Goal: Information Seeking & Learning: Check status

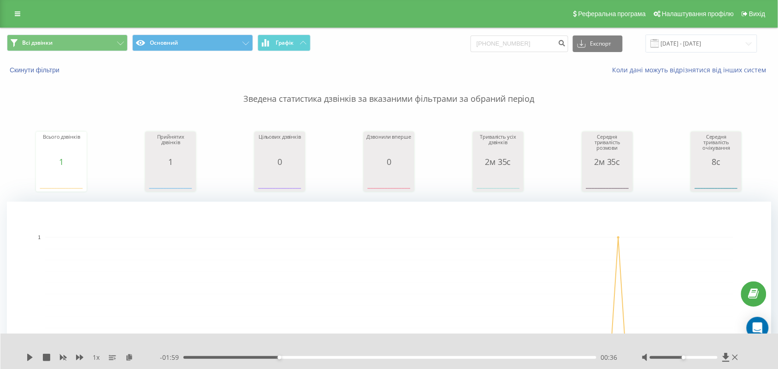
click at [486, 43] on input "+38 068 900 70 70" at bounding box center [520, 43] width 98 height 17
type input "068 900 70 70"
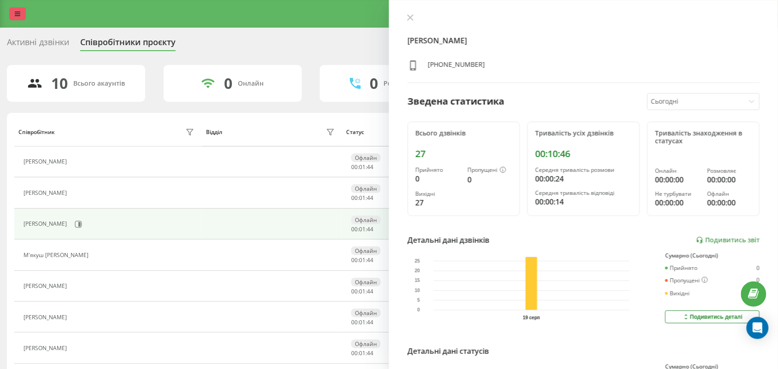
click at [18, 19] on link at bounding box center [17, 13] width 17 height 13
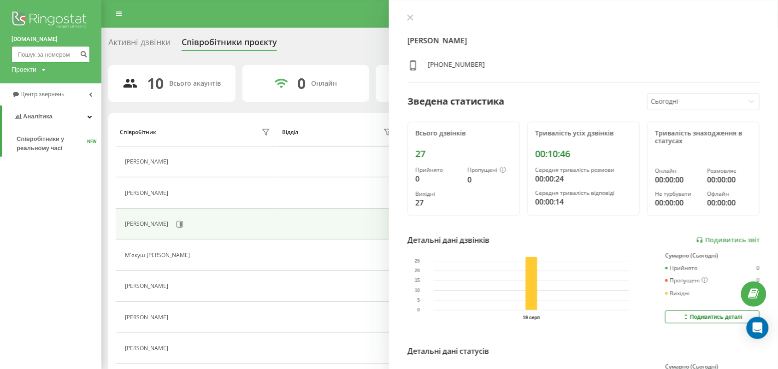
paste input "+38 097 534 91 40"
click at [26, 50] on input "+38 097 534 91 40" at bounding box center [51, 54] width 78 height 17
drag, startPoint x: 26, startPoint y: 53, endPoint x: 15, endPoint y: 54, distance: 11.1
click at [15, 54] on input "+38 097 534 91 40" at bounding box center [51, 54] width 78 height 17
click at [26, 54] on input "+38 097 534 91 40" at bounding box center [51, 54] width 78 height 17
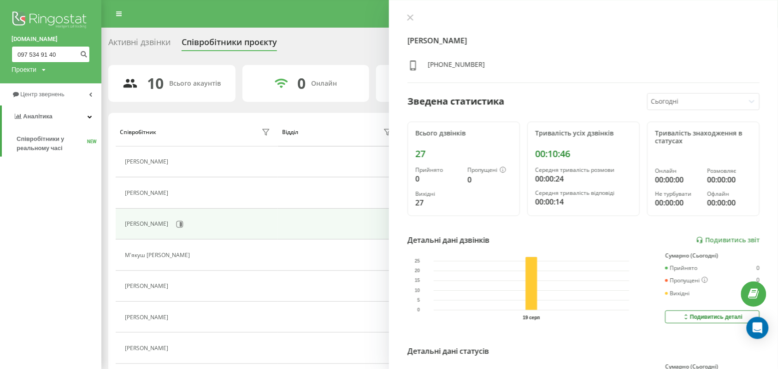
type input "097 534 91 40"
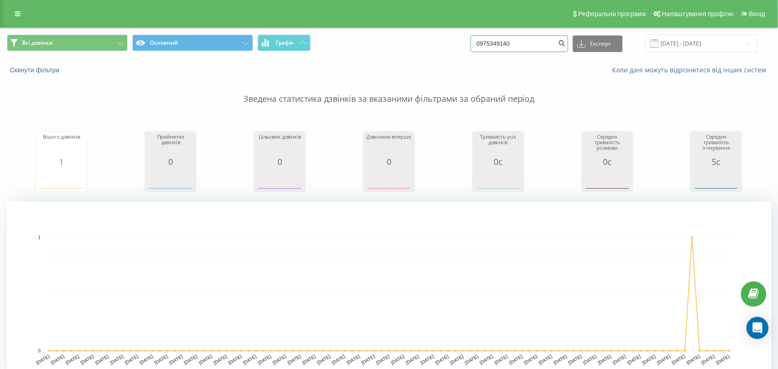
drag, startPoint x: 533, startPoint y: 47, endPoint x: 499, endPoint y: 52, distance: 34.5
click at [499, 52] on div "0975349140 Експорт .csv .xls .xlsx 19.05.2025 - 19.08.2025" at bounding box center [614, 44] width 287 height 18
type input "0"
paste input "+38 050 493 98 72"
drag, startPoint x: 501, startPoint y: 43, endPoint x: 492, endPoint y: 47, distance: 9.3
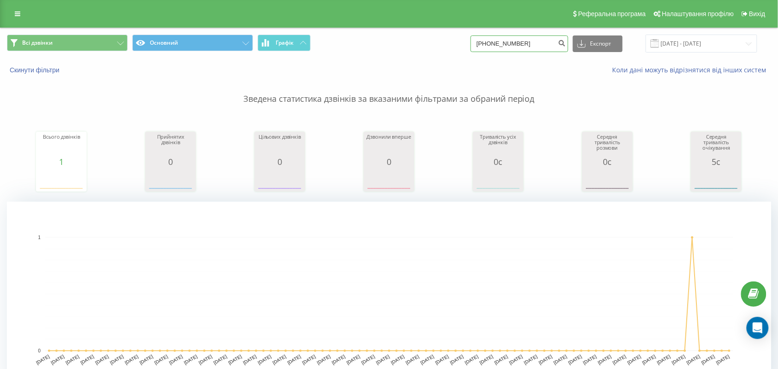
click at [492, 47] on input "+38 050 493 98 72" at bounding box center [520, 43] width 98 height 17
type input "050 493 98 72"
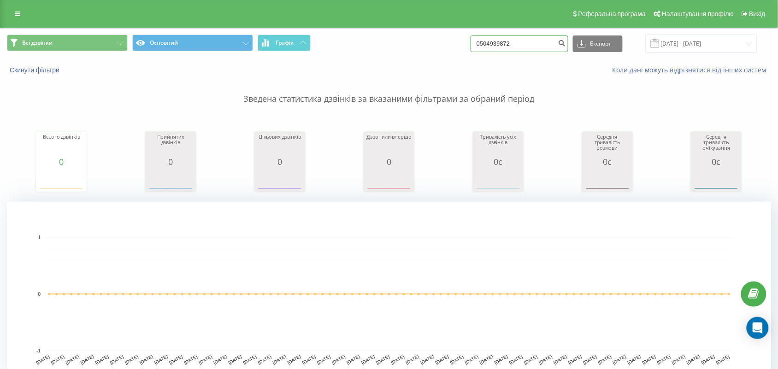
click at [536, 51] on input "0504939872" at bounding box center [520, 43] width 98 height 17
paste input "+38 050 313 33 06"
drag, startPoint x: 499, startPoint y: 45, endPoint x: 478, endPoint y: 45, distance: 20.3
click at [478, 45] on div "Всі дзвінки Основний Графік +38 050 313 33 06 Експорт .csv .xls .xlsx 19.05.202…" at bounding box center [389, 44] width 764 height 18
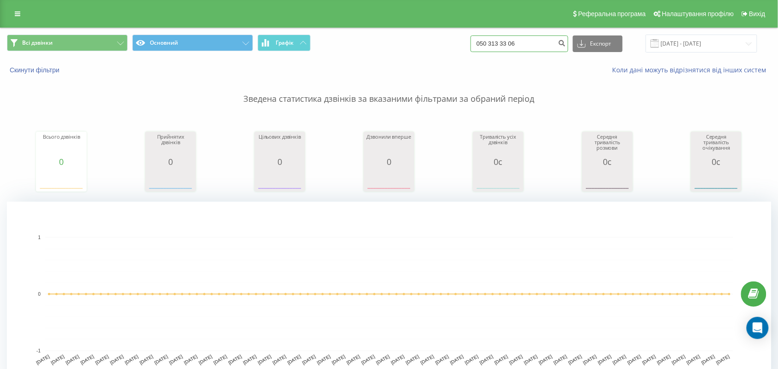
type input "050 313 33 06"
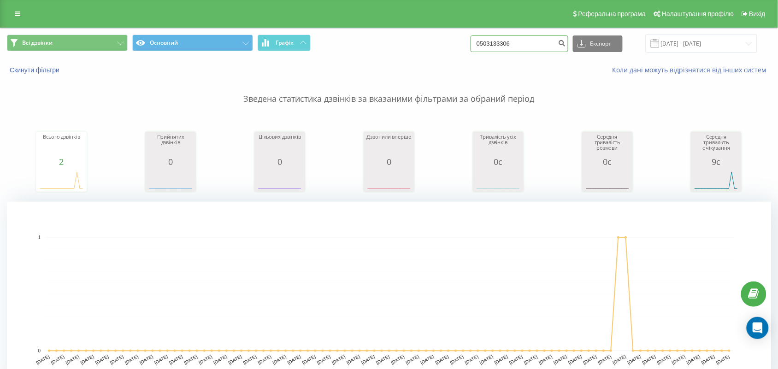
drag, startPoint x: 529, startPoint y: 51, endPoint x: 473, endPoint y: 48, distance: 55.8
click at [473, 48] on div "Всі дзвінки Основний Графік 0503133306 Експорт .csv .xls .xlsx [DATE] - [DATE]" at bounding box center [389, 44] width 764 height 18
paste input "[PHONE_NUMBER]"
drag, startPoint x: 500, startPoint y: 47, endPoint x: 485, endPoint y: 47, distance: 15.2
click at [485, 47] on input "[PHONE_NUMBER]" at bounding box center [520, 43] width 98 height 17
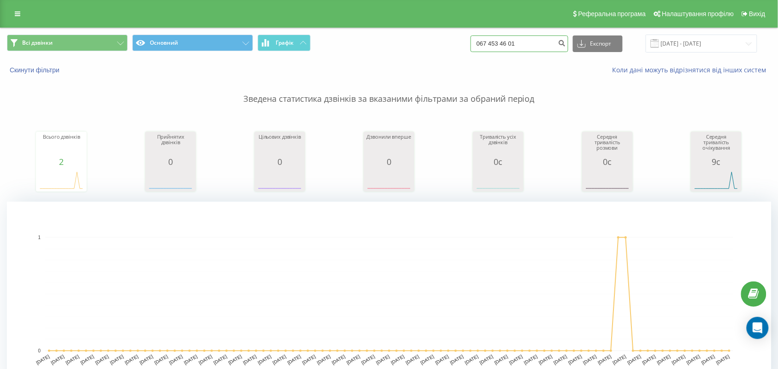
type input "067 453 46 01"
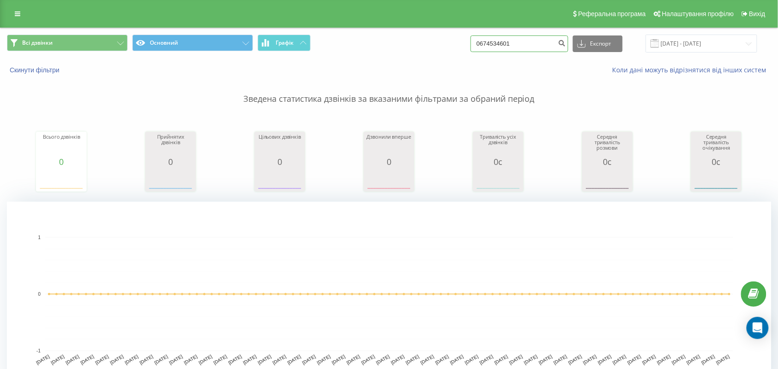
drag, startPoint x: 540, startPoint y: 48, endPoint x: 460, endPoint y: 44, distance: 80.3
click at [460, 44] on div "Всі дзвінки Основний Графік 0674534601 Експорт .csv .xls .xlsx 19.05.2025 - 19.…" at bounding box center [389, 44] width 764 height 18
paste input "+38 067 410 17 05"
click at [499, 44] on input "+38 067 410 17 05" at bounding box center [520, 43] width 98 height 17
type input "067 410 17 05"
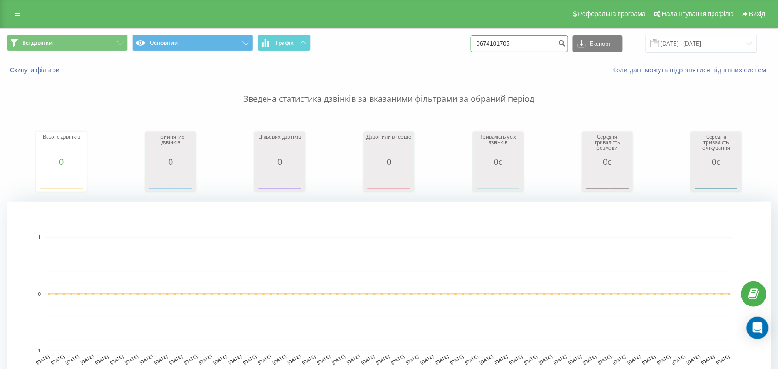
drag, startPoint x: 540, startPoint y: 42, endPoint x: 444, endPoint y: 38, distance: 96.0
click at [444, 38] on div "Всі дзвінки Основний Графік 0674101705 Експорт .csv .xls .xlsx 19.05.2025 - 19.…" at bounding box center [389, 44] width 764 height 18
paste input "+38 067 605 81 33"
click at [501, 43] on input "+38 067 605 81 33" at bounding box center [520, 43] width 98 height 17
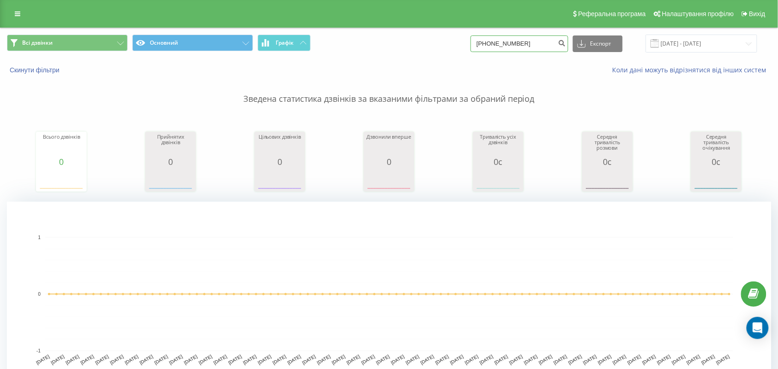
click at [501, 43] on input "+38 067 605 81 33" at bounding box center [520, 43] width 98 height 17
type input "067 605 81 33"
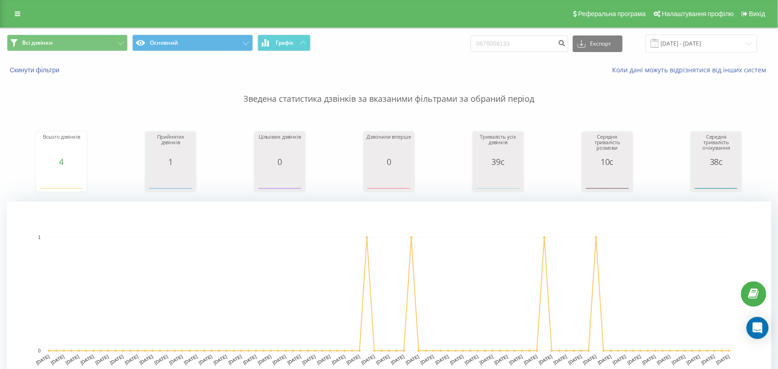
scroll to position [219, 0]
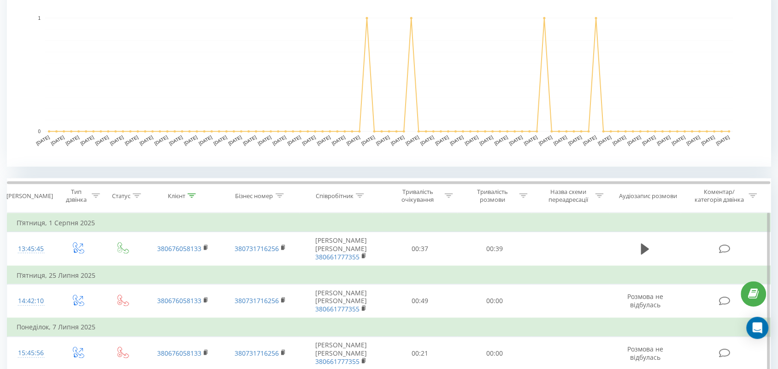
click at [661, 228] on td "П’ятниця, 1 Серпня 2025" at bounding box center [389, 223] width 764 height 18
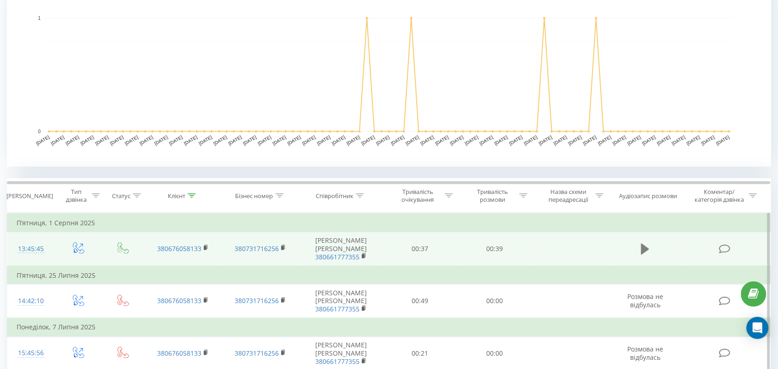
click at [648, 245] on icon at bounding box center [645, 249] width 8 height 13
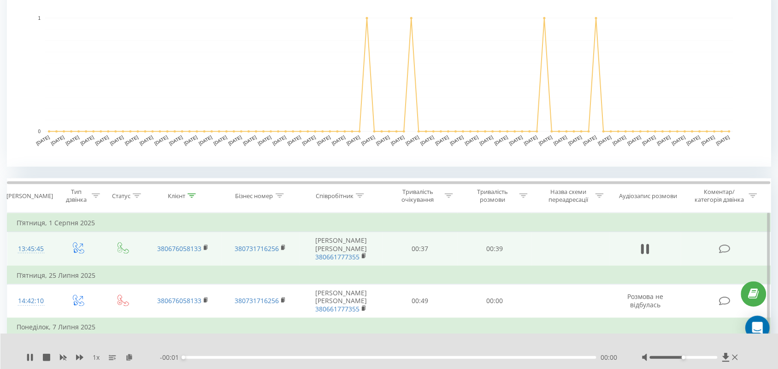
scroll to position [309, 0]
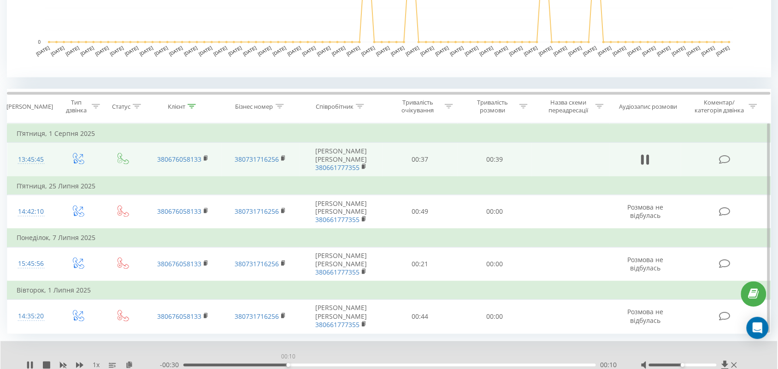
click at [288, 365] on div "00:10" at bounding box center [389, 365] width 413 height 3
click at [366, 366] on div "- 00:27 00:12 00:12" at bounding box center [389, 365] width 458 height 9
click at [366, 366] on div "00:17" at bounding box center [389, 365] width 413 height 3
click at [471, 365] on div "- 00:17 00:23 00:23" at bounding box center [389, 365] width 458 height 9
click at [471, 365] on div "00:28" at bounding box center [389, 365] width 413 height 3
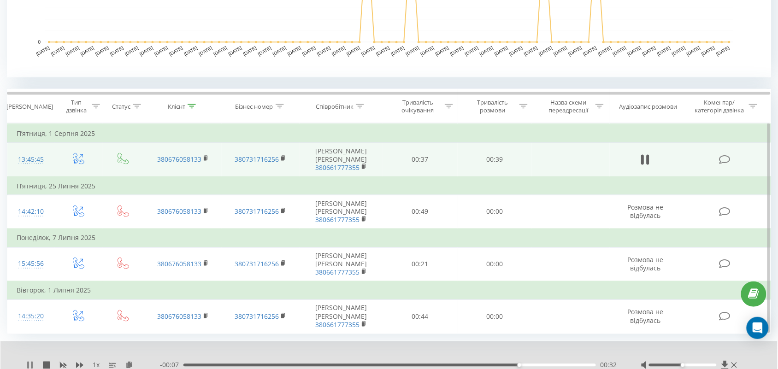
click at [30, 362] on icon at bounding box center [29, 365] width 7 height 7
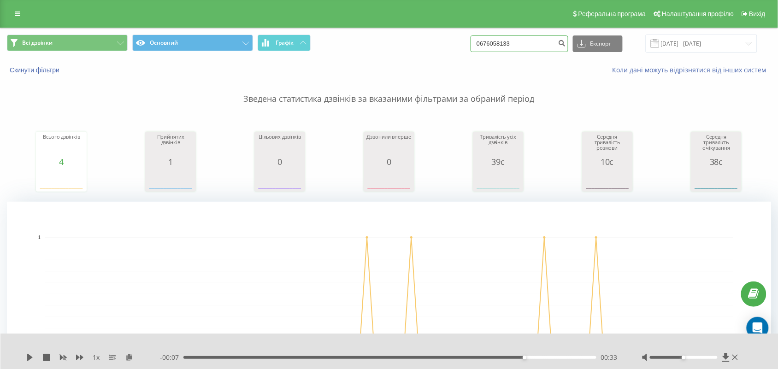
drag, startPoint x: 532, startPoint y: 39, endPoint x: 436, endPoint y: 47, distance: 96.2
click at [436, 47] on div "Всі дзвінки Основний Графік 0676058133 Експорт .csv .xls .xlsx 19.05.2025 - 19.…" at bounding box center [389, 44] width 764 height 18
paste input "+38 067 500 25 78"
drag, startPoint x: 501, startPoint y: 42, endPoint x: 461, endPoint y: 41, distance: 39.2
click at [461, 41] on div "Всі дзвінки Основний Графік +38 067 500 25 78 Експорт .csv .xls .xlsx 19.05.202…" at bounding box center [389, 44] width 764 height 18
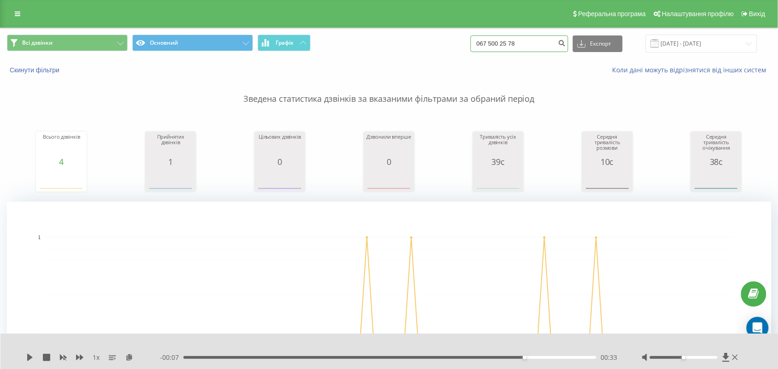
type input "067 500 25 78"
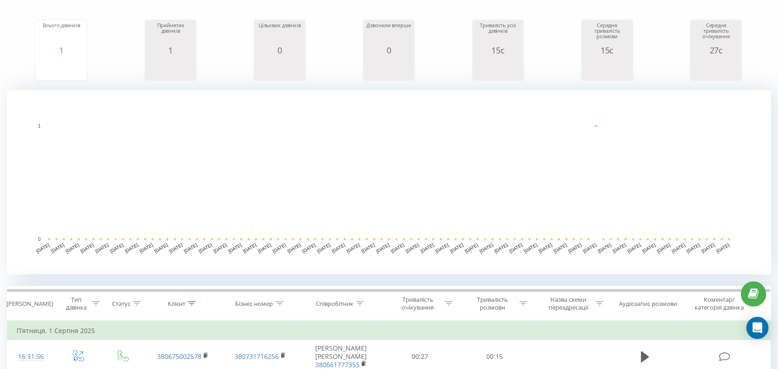
scroll to position [305, 0]
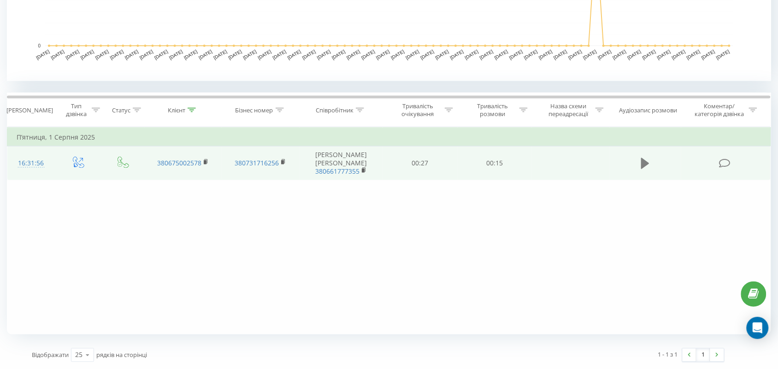
click at [646, 166] on icon at bounding box center [645, 163] width 8 height 13
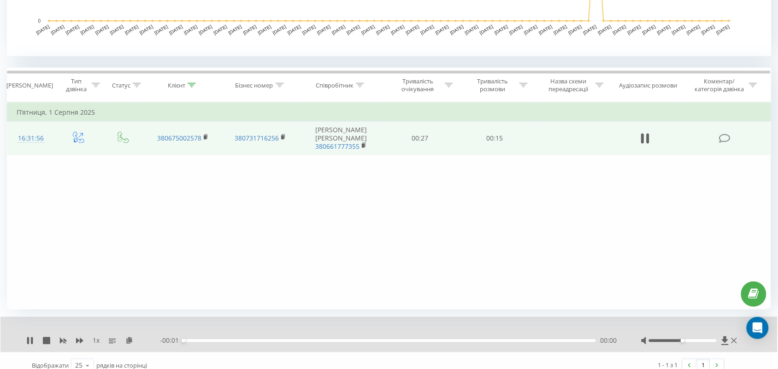
scroll to position [341, 0]
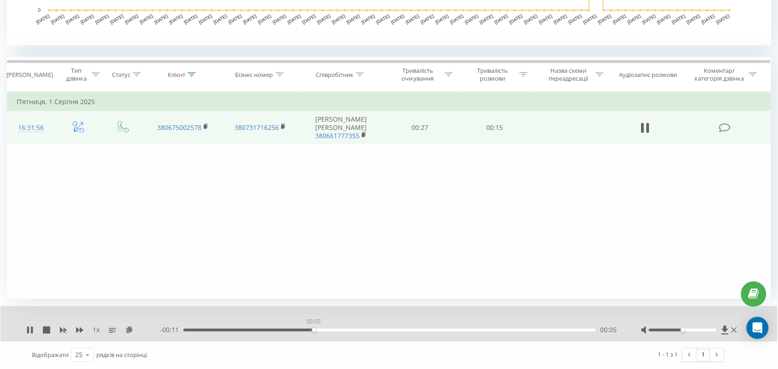
click at [313, 330] on div "00:05" at bounding box center [389, 330] width 413 height 3
click at [423, 329] on div "00:09" at bounding box center [389, 330] width 413 height 3
click at [503, 329] on div "00:10" at bounding box center [389, 330] width 413 height 3
click at [542, 329] on div "00:13" at bounding box center [389, 330] width 413 height 3
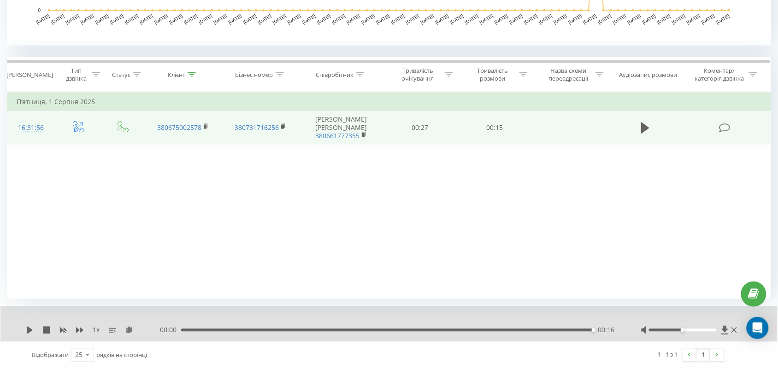
click at [31, 330] on icon at bounding box center [30, 330] width 6 height 7
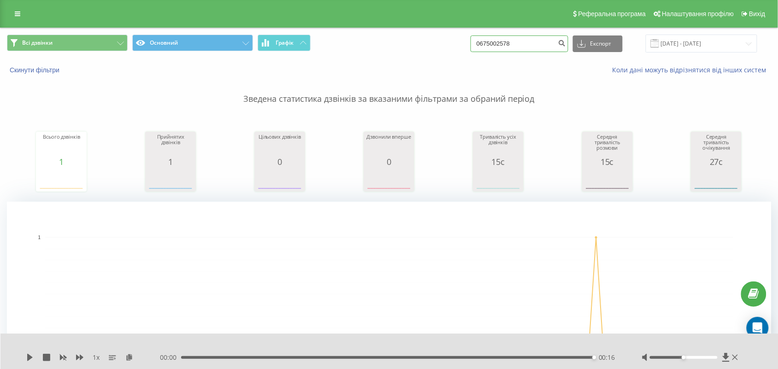
drag, startPoint x: 531, startPoint y: 47, endPoint x: 404, endPoint y: 49, distance: 127.2
click at [404, 49] on div "Всі дзвінки Основний Графік 0675002578 Експорт .csv .xls .xlsx 19.05.2025 - 19.…" at bounding box center [389, 44] width 764 height 18
paste input "+38 067 505 68 68"
drag, startPoint x: 501, startPoint y: 45, endPoint x: 481, endPoint y: 46, distance: 20.3
click at [481, 46] on div "Всі дзвінки Основний Графік +38 067 505 68 68 Експорт .csv .xls .xlsx 19.05.202…" at bounding box center [389, 44] width 764 height 18
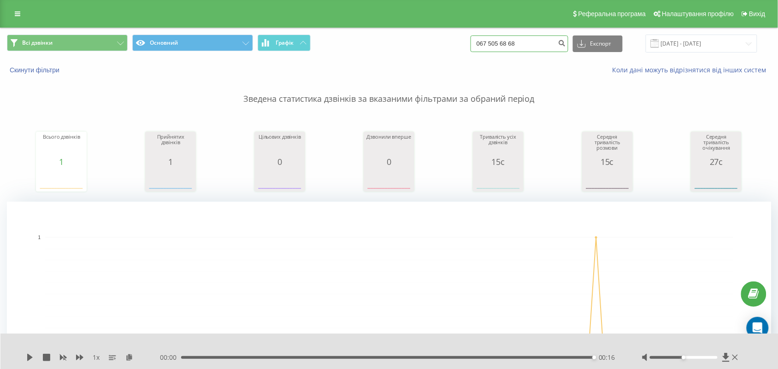
type input "067 505 68 68"
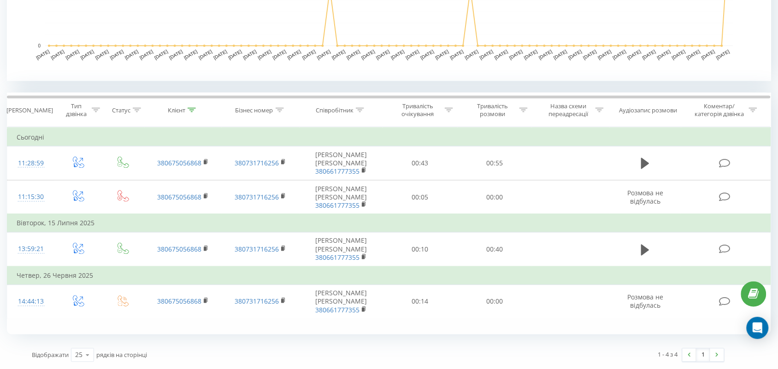
scroll to position [270, 0]
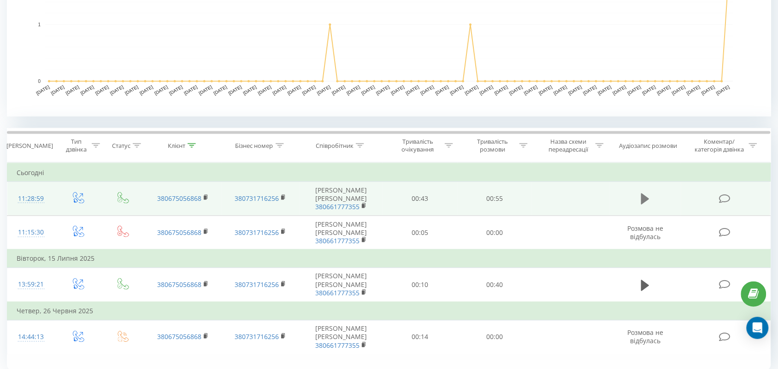
click at [642, 194] on icon at bounding box center [645, 199] width 8 height 13
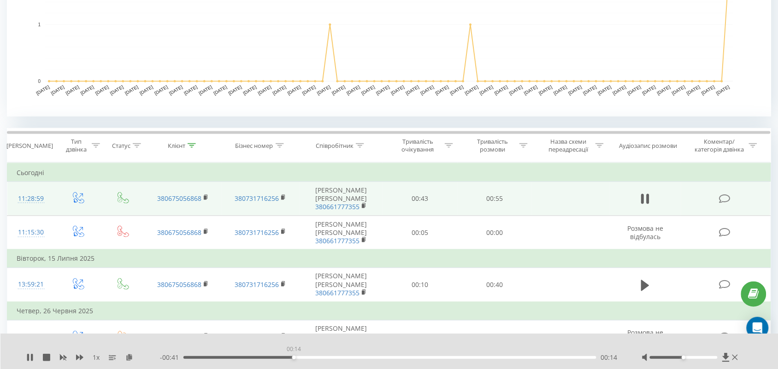
click at [294, 356] on div "00:14" at bounding box center [389, 357] width 413 height 3
click at [294, 356] on div "00:14" at bounding box center [294, 358] width 4 height 4
click at [28, 360] on icon at bounding box center [28, 357] width 2 height 7
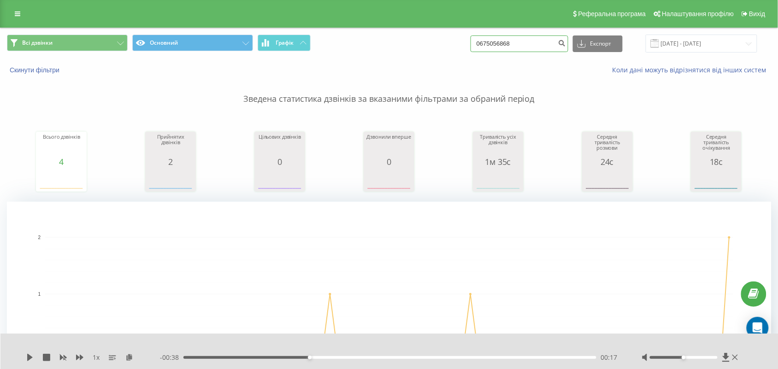
drag, startPoint x: 524, startPoint y: 50, endPoint x: 460, endPoint y: 54, distance: 64.2
click at [460, 54] on div "Всі дзвінки Основний Графік 0675056868 Експорт .csv .xls .xlsx 19.05.2025 - 19.…" at bounding box center [388, 43] width 777 height 31
paste input "+38 098 421 56 66"
drag, startPoint x: 501, startPoint y: 45, endPoint x: 464, endPoint y: 43, distance: 36.9
click at [464, 43] on div "Всі дзвінки Основний Графік +38 098 421 56 66 Експорт .csv .xls .xlsx 19.05.202…" at bounding box center [389, 44] width 764 height 18
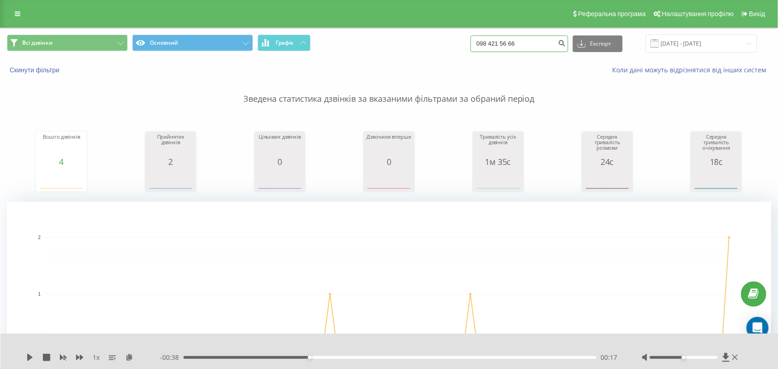
type input "098 421 56 66"
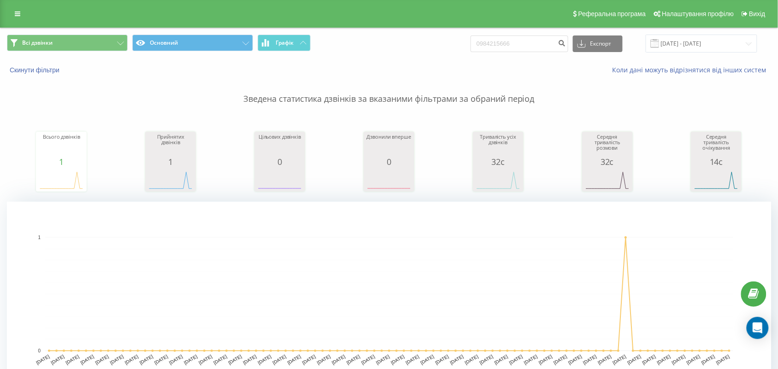
scroll to position [252, 0]
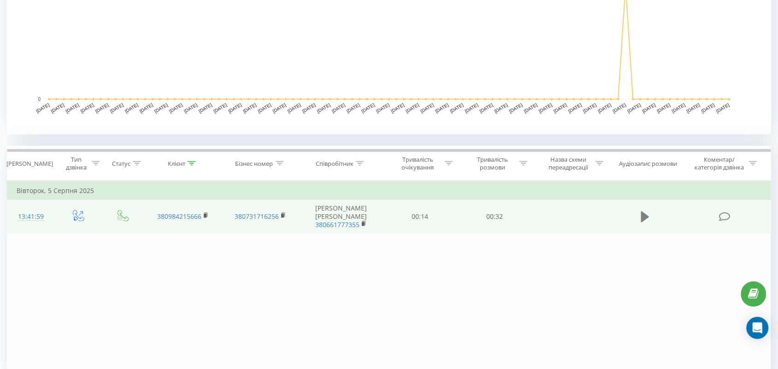
click at [644, 211] on icon at bounding box center [645, 217] width 8 height 13
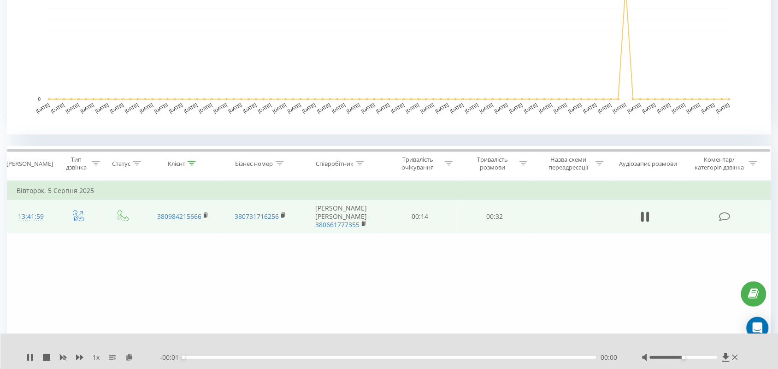
scroll to position [305, 0]
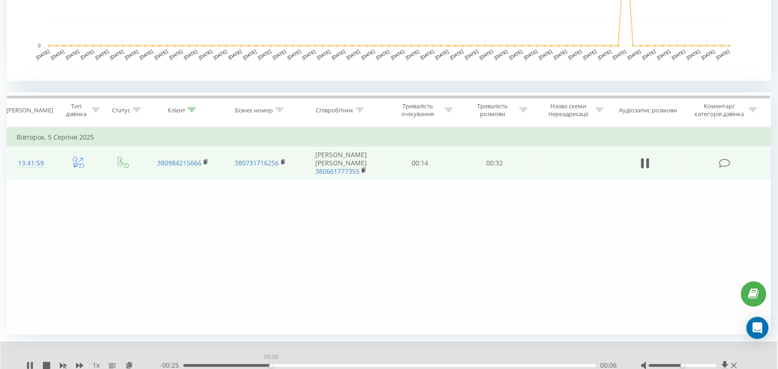
click at [271, 365] on div "00:06" at bounding box center [389, 366] width 413 height 3
click at [346, 366] on div "00:07" at bounding box center [389, 366] width 413 height 3
click at [415, 365] on div "- 00:18 00:13 00:13" at bounding box center [389, 365] width 458 height 9
click at [415, 365] on div "00:18" at bounding box center [389, 366] width 413 height 3
click at [30, 363] on icon at bounding box center [29, 365] width 7 height 7
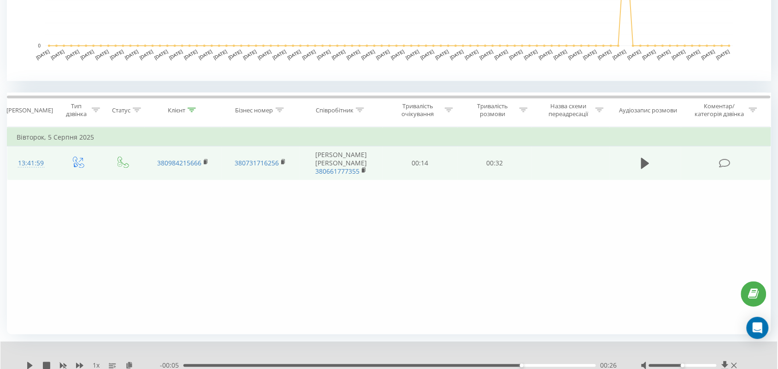
click at [30, 363] on icon at bounding box center [29, 365] width 7 height 7
click at [30, 362] on icon at bounding box center [29, 365] width 7 height 7
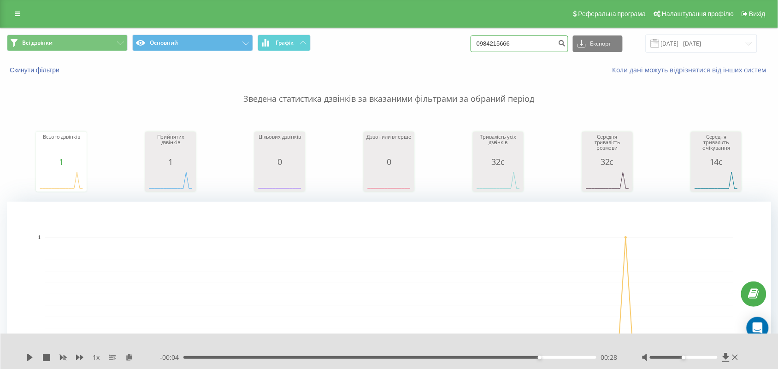
drag, startPoint x: 544, startPoint y: 44, endPoint x: 490, endPoint y: 47, distance: 54.9
click at [490, 47] on input "0984215666" at bounding box center [520, 43] width 98 height 17
paste input "+38 067 503 30 14"
click at [501, 42] on input "+38 067 503 30 14" at bounding box center [520, 43] width 98 height 17
type input "067 503 30 14"
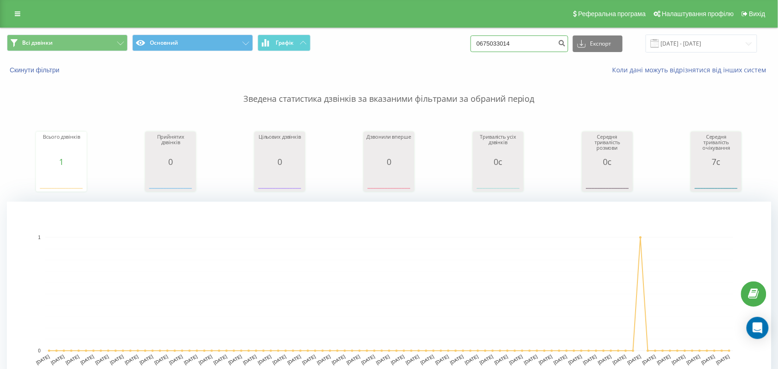
drag, startPoint x: 525, startPoint y: 37, endPoint x: 471, endPoint y: 37, distance: 54.4
click at [471, 37] on div "Всі дзвінки Основний Графік 0675033014 Експорт .csv .xls .xlsx [DATE] - [DATE]" at bounding box center [389, 44] width 764 height 18
paste input "[PHONE_NUMBER]"
click at [500, 42] on input "[PHONE_NUMBER]" at bounding box center [520, 43] width 98 height 17
type input "098 133 16 60"
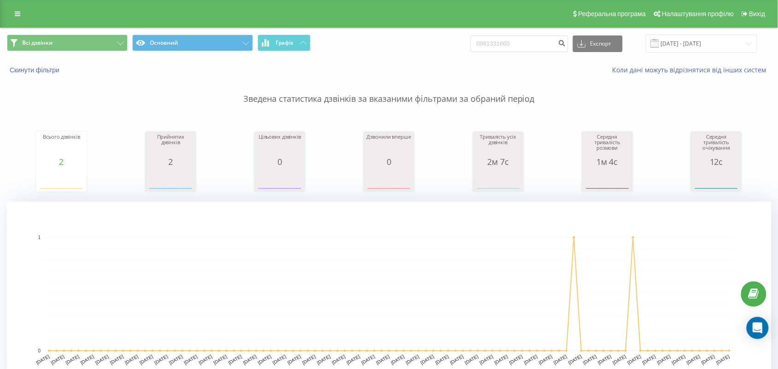
scroll to position [305, 0]
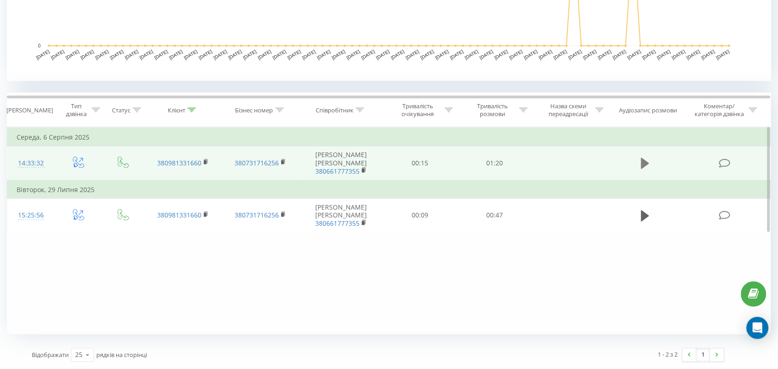
click at [648, 166] on icon at bounding box center [645, 163] width 8 height 13
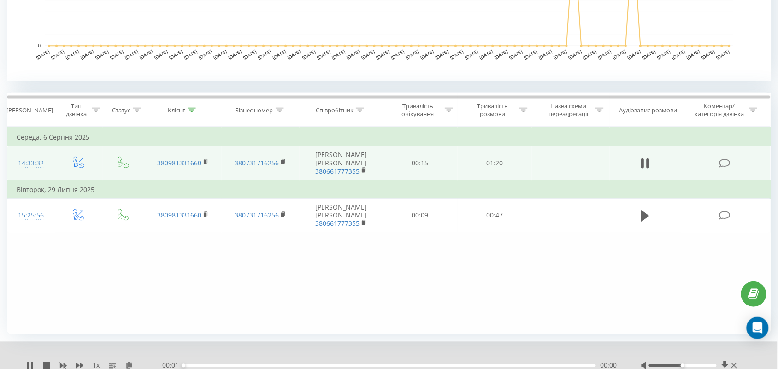
click at [348, 284] on div "Фільтрувати за умовою Дорівнює Введіть значення Скасувати OK Фільтрувати за умо…" at bounding box center [389, 230] width 764 height 207
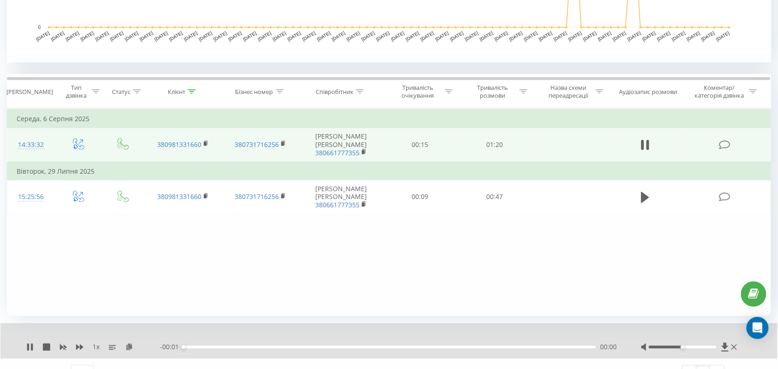
scroll to position [341, 0]
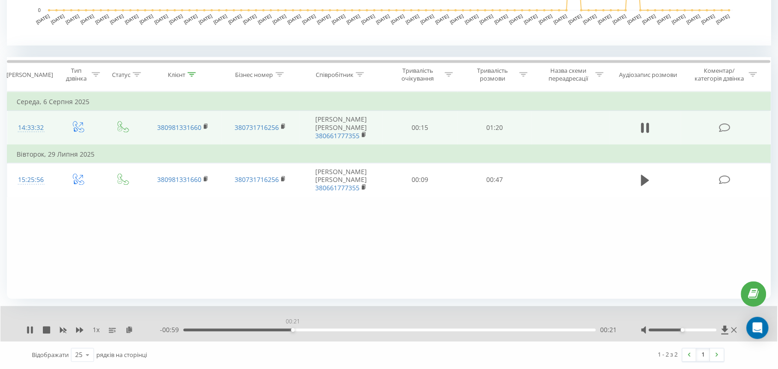
click at [293, 330] on div "00:21" at bounding box center [389, 330] width 413 height 3
click at [389, 330] on div "00:25" at bounding box center [389, 330] width 413 height 3
click at [485, 330] on div "00:42" at bounding box center [389, 330] width 413 height 3
click at [401, 330] on div "00:42" at bounding box center [399, 331] width 4 height 4
click at [549, 338] on div "1 x - 00:17 01:02 01:02" at bounding box center [388, 324] width 777 height 35
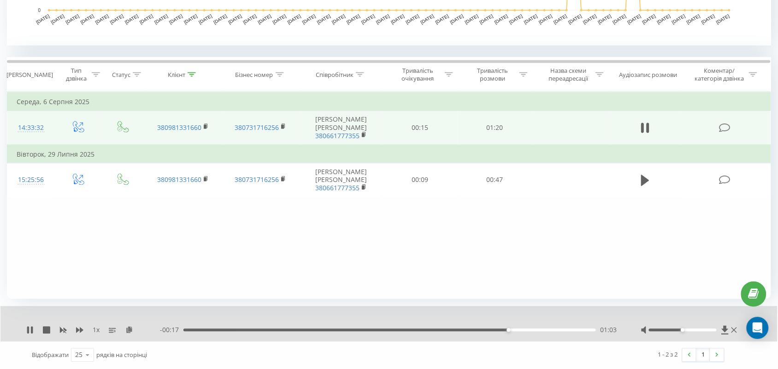
click at [546, 330] on div "01:03" at bounding box center [389, 330] width 413 height 3
click at [565, 330] on div "01:14" at bounding box center [389, 330] width 413 height 3
click at [31, 327] on icon at bounding box center [32, 330] width 2 height 7
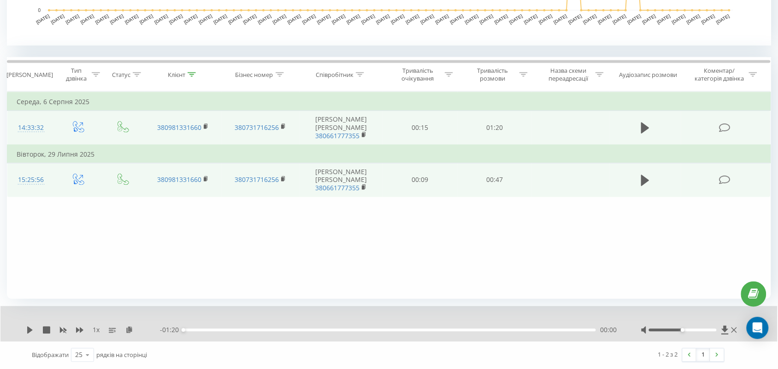
scroll to position [0, 0]
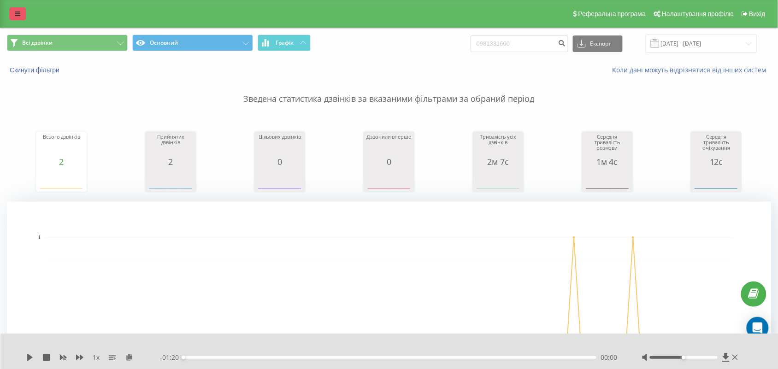
click at [24, 14] on link at bounding box center [17, 13] width 17 height 13
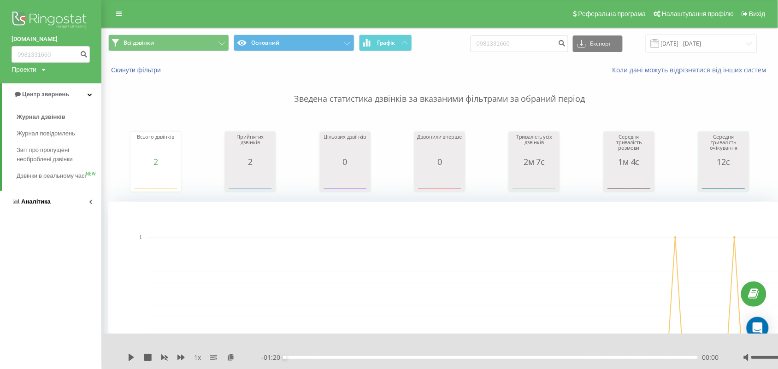
click at [21, 213] on link "Аналiтика" at bounding box center [50, 202] width 101 height 22
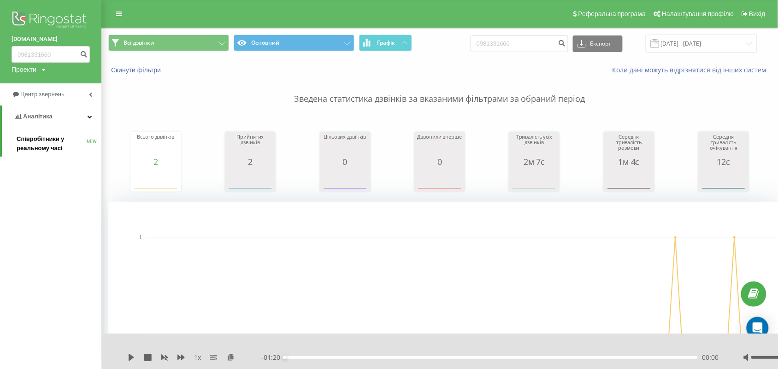
click at [56, 153] on span "Співробітники у реальному часі" at bounding box center [52, 144] width 70 height 18
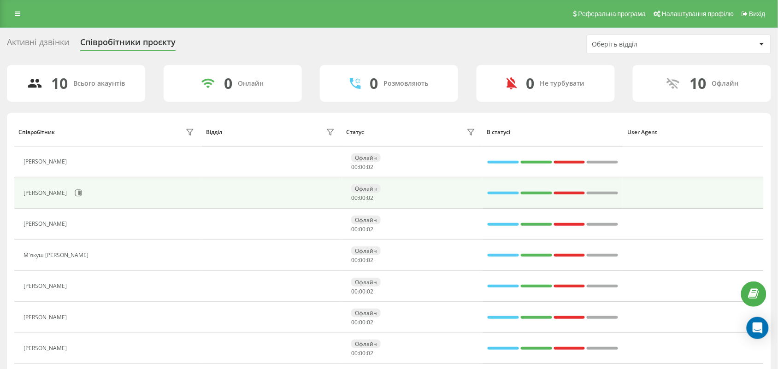
click at [105, 188] on div "[PERSON_NAME]" at bounding box center [110, 193] width 173 height 16
click at [82, 194] on icon at bounding box center [78, 192] width 7 height 7
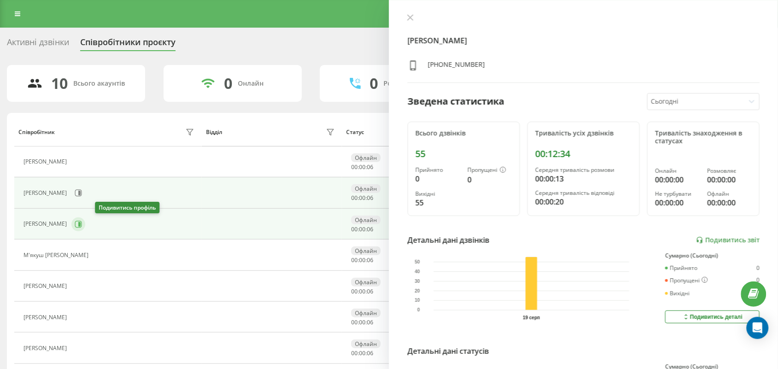
click at [82, 222] on icon at bounding box center [78, 224] width 7 height 7
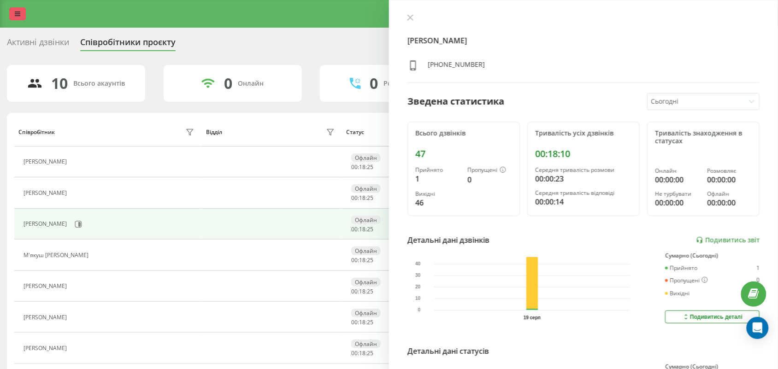
click at [16, 18] on div "Реферальна програма Налаштування профілю Вихід" at bounding box center [389, 14] width 778 height 28
click at [16, 18] on link at bounding box center [17, 13] width 17 height 13
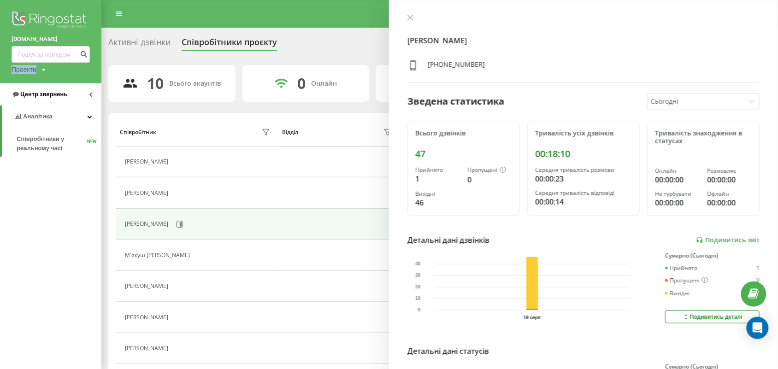
drag, startPoint x: 5, startPoint y: 83, endPoint x: 11, endPoint y: 89, distance: 8.2
click at [11, 89] on div "dextra.com.ua Проекти dextra.com.ua Центр звернень Аналiтика Співробітники у ре…" at bounding box center [50, 184] width 101 height 369
click at [11, 89] on link "Центр звернень" at bounding box center [50, 94] width 101 height 22
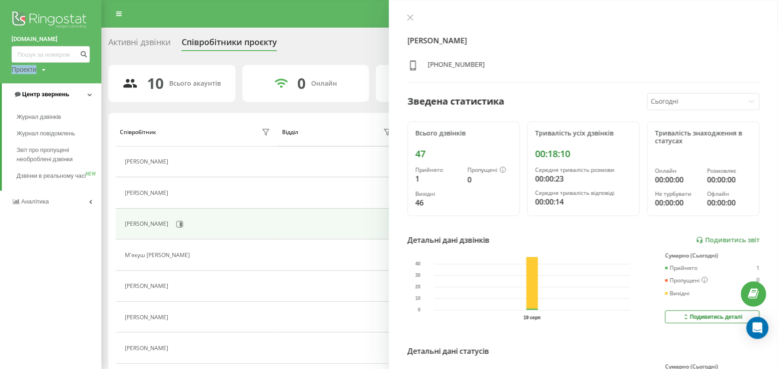
click at [47, 99] on span "Центр звернень" at bounding box center [41, 94] width 56 height 9
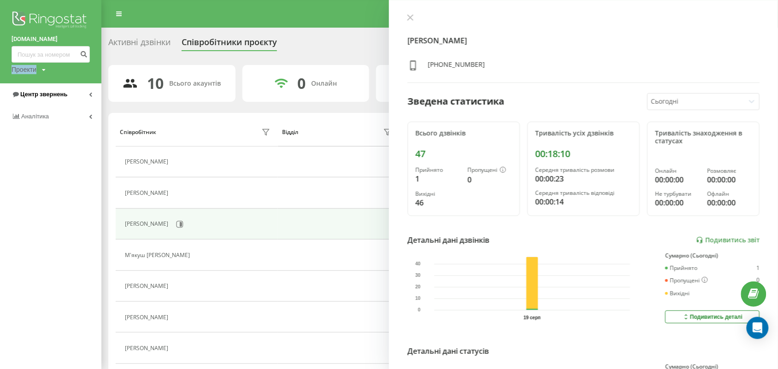
click at [60, 84] on link "Центр звернень" at bounding box center [50, 94] width 101 height 22
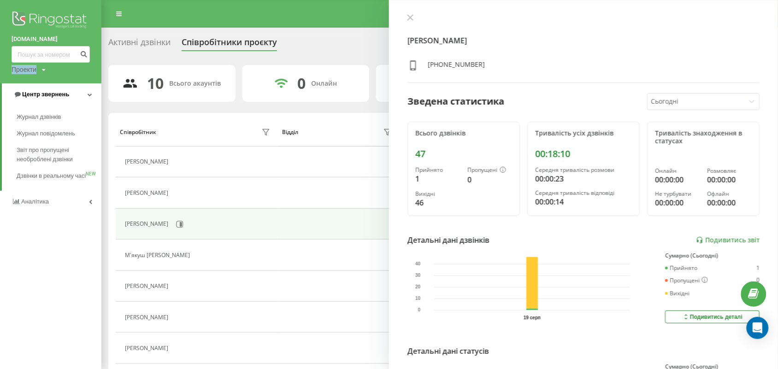
click at [60, 85] on link "Центр звернень" at bounding box center [52, 94] width 100 height 22
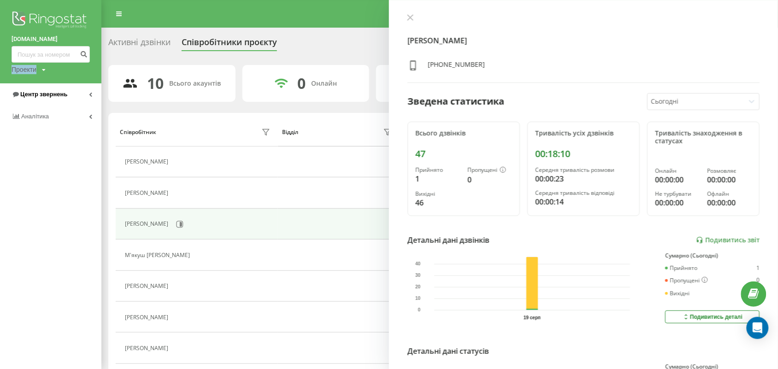
click at [60, 85] on link "Центр звернень" at bounding box center [50, 94] width 101 height 22
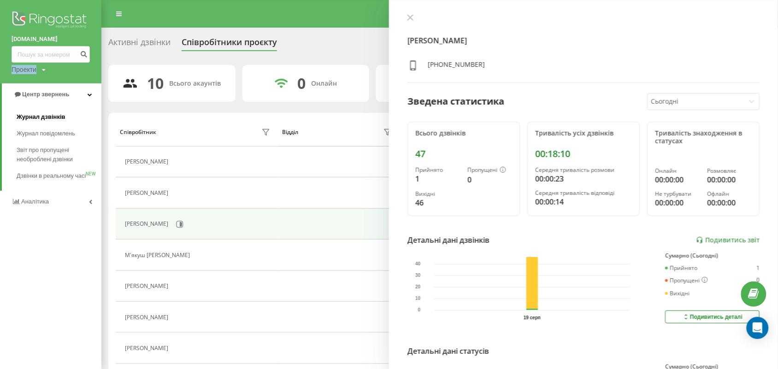
click at [50, 123] on link "Журнал дзвінків" at bounding box center [59, 117] width 85 height 17
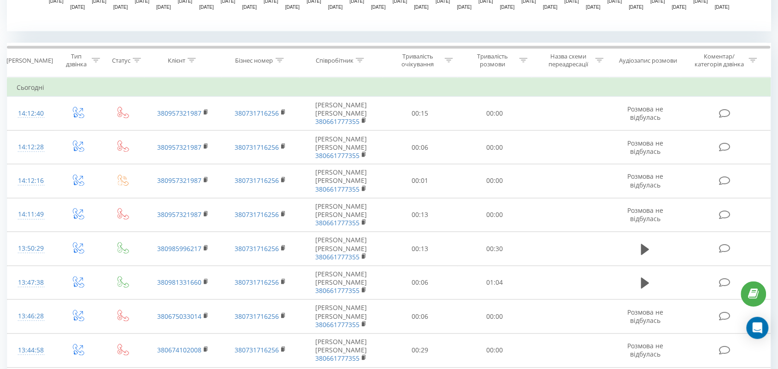
scroll to position [367, 0]
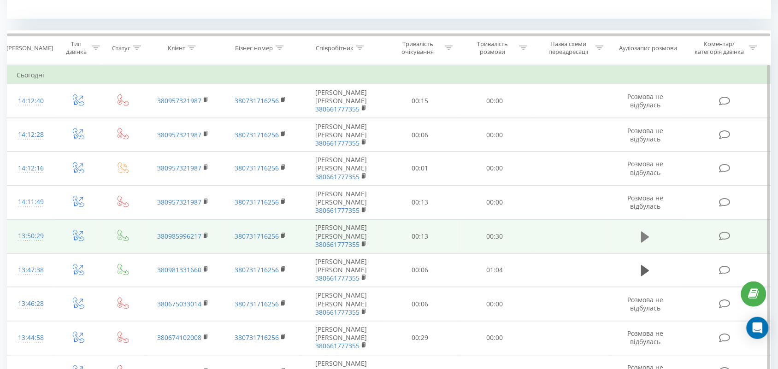
click at [643, 241] on icon at bounding box center [645, 236] width 8 height 11
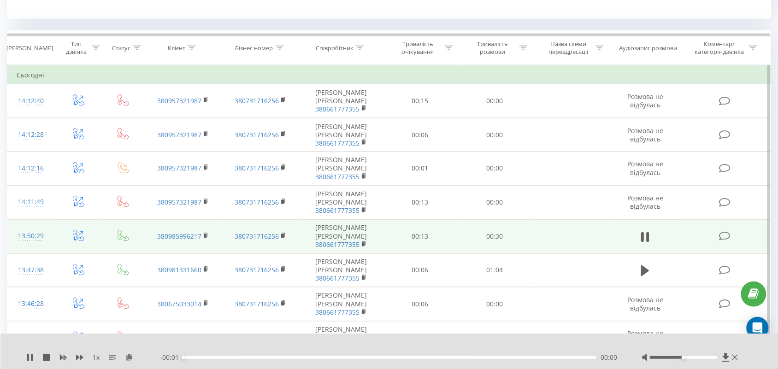
scroll to position [409, 0]
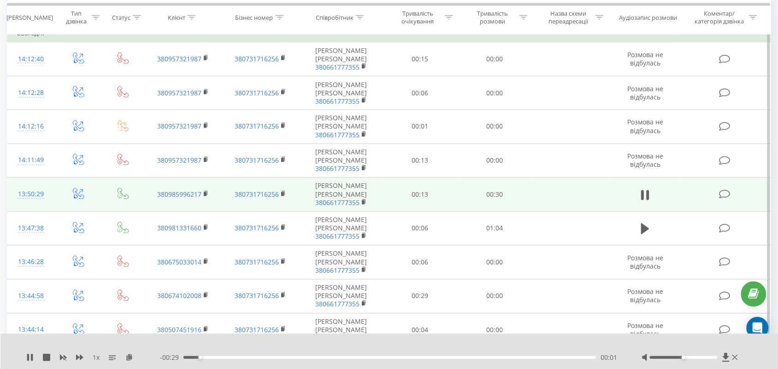
click at [666, 359] on div at bounding box center [684, 357] width 68 height 3
click at [320, 358] on div "00:10" at bounding box center [389, 357] width 413 height 3
click at [320, 358] on div "00:10" at bounding box center [321, 358] width 4 height 4
click at [655, 358] on div at bounding box center [684, 357] width 68 height 3
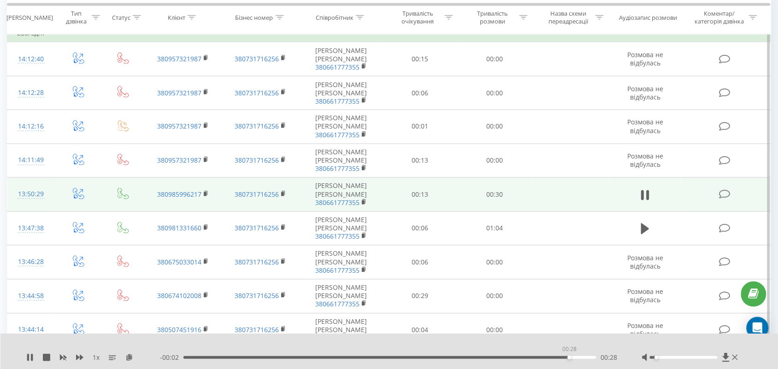
click at [569, 357] on div "00:28" at bounding box center [389, 357] width 413 height 3
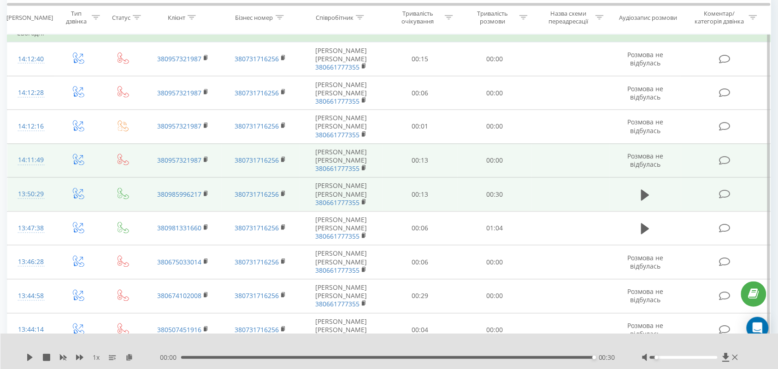
scroll to position [0, 0]
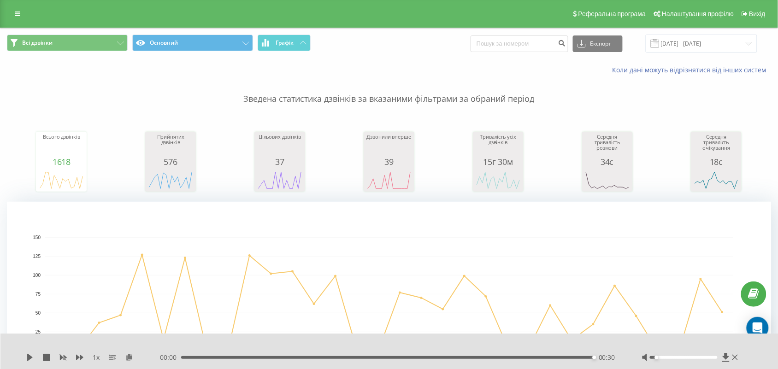
click at [14, 6] on div "Реферальна програма Налаштування профілю Вихід" at bounding box center [389, 14] width 778 height 28
click at [14, 10] on link at bounding box center [17, 13] width 17 height 13
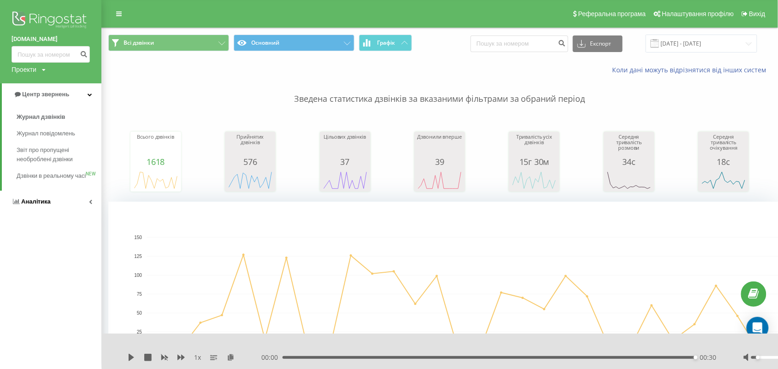
click at [53, 205] on link "Аналiтика" at bounding box center [50, 202] width 101 height 22
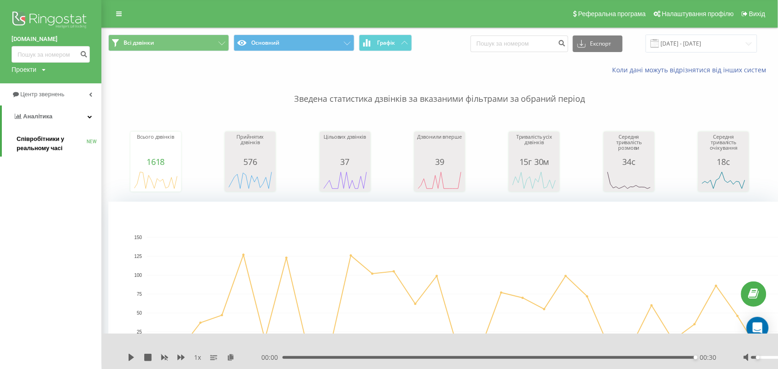
click at [61, 142] on span "Співробітники у реальному часі" at bounding box center [52, 144] width 70 height 18
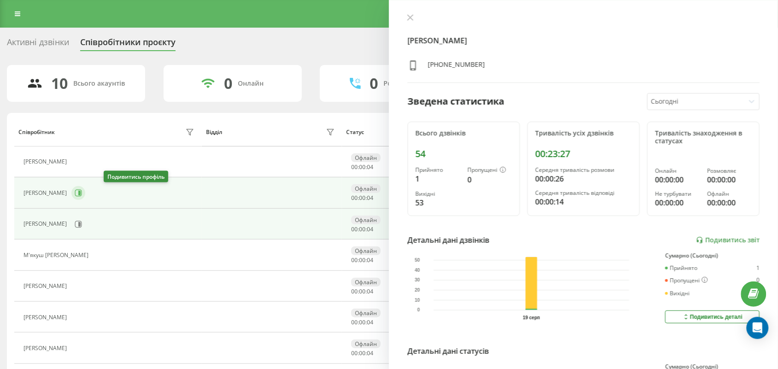
click at [85, 192] on button at bounding box center [78, 193] width 14 height 14
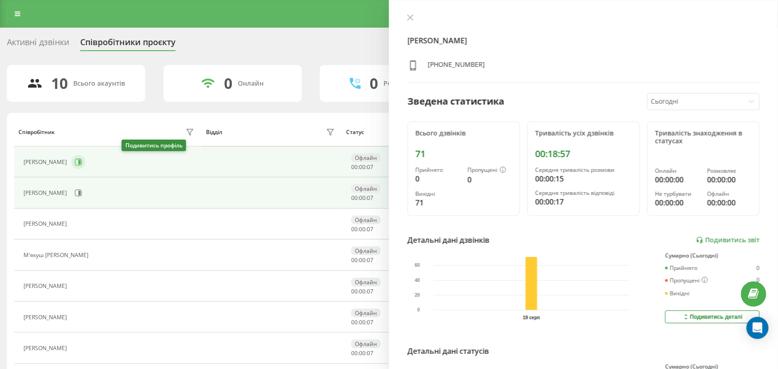
click at [85, 169] on button at bounding box center [78, 162] width 14 height 14
click at [82, 197] on icon at bounding box center [78, 192] width 7 height 7
click at [82, 165] on icon at bounding box center [78, 162] width 7 height 7
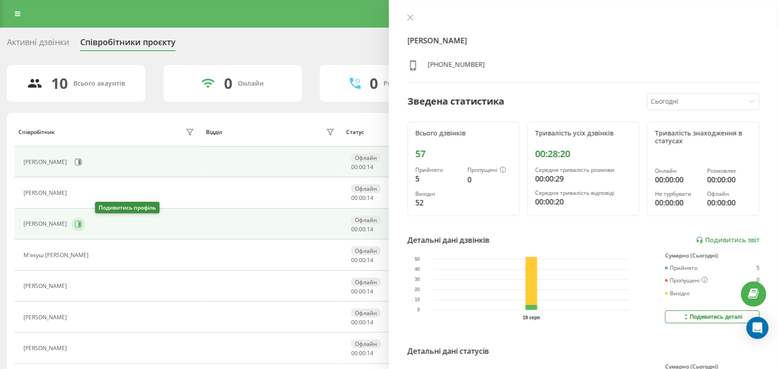
click at [85, 219] on button at bounding box center [78, 225] width 14 height 14
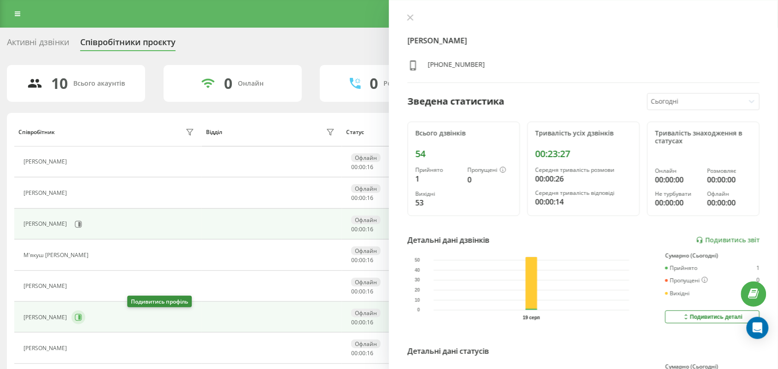
click at [85, 321] on button at bounding box center [78, 318] width 14 height 14
click at [85, 220] on button at bounding box center [78, 225] width 14 height 14
